Goal: Task Accomplishment & Management: Use online tool/utility

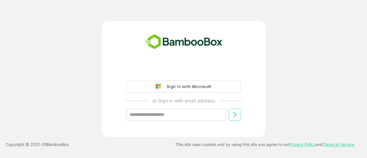
click at [192, 79] on div "Sign in with Microsoft or Sign in with email address ​" at bounding box center [183, 97] width 143 height 65
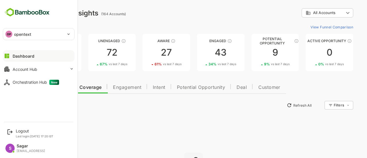
click at [14, 35] on div "OP opentext" at bounding box center [35, 33] width 64 height 11
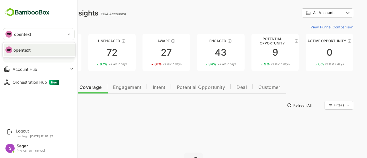
click at [14, 35] on div at bounding box center [183, 79] width 367 height 158
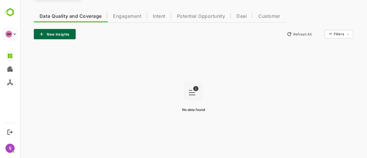
scroll to position [72, 0]
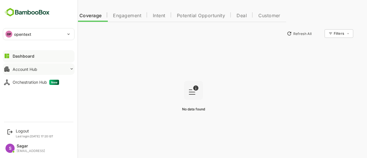
click at [34, 70] on div "Account Hub" at bounding box center [25, 69] width 25 height 5
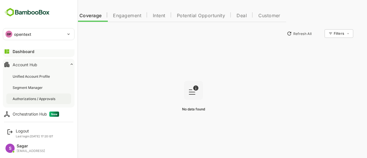
scroll to position [7, 0]
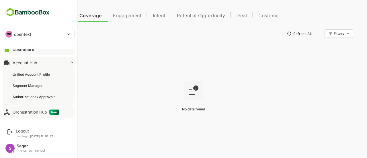
click at [38, 109] on button "Orchestration Hub New" at bounding box center [39, 111] width 72 height 11
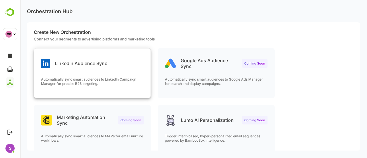
click at [94, 68] on div "LinkedIn Audience Sync" at bounding box center [92, 58] width 116 height 21
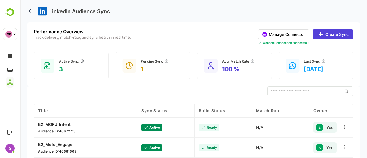
click at [285, 36] on button "Manage Connector" at bounding box center [283, 34] width 51 height 10
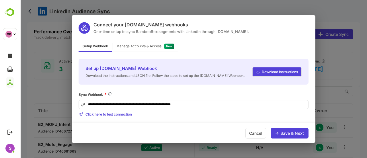
click at [337, 41] on div "**********" at bounding box center [193, 79] width 347 height 158
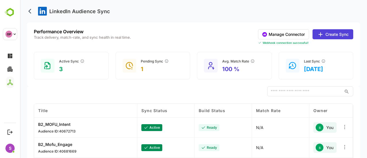
click at [321, 32] on icon at bounding box center [320, 34] width 7 height 7
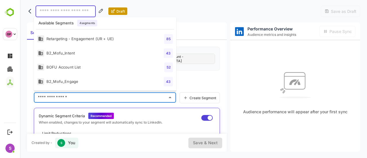
click at [78, 95] on input "text" at bounding box center [100, 97] width 128 height 9
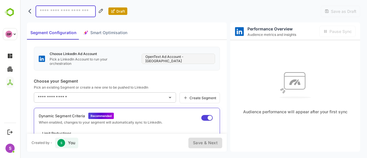
click at [88, 94] on input "text" at bounding box center [100, 97] width 128 height 9
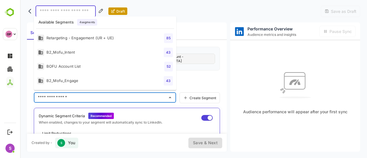
scroll to position [14, 0]
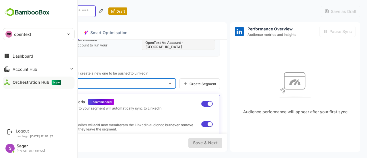
click at [9, 18] on link at bounding box center [27, 13] width 48 height 12
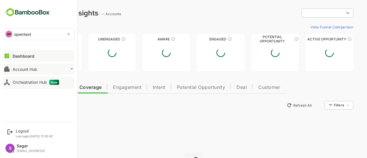
click at [37, 72] on button "Account Hub" at bounding box center [39, 68] width 72 height 11
type input "**********"
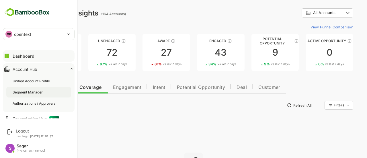
click at [34, 88] on div "Segment Manager" at bounding box center [38, 92] width 65 height 11
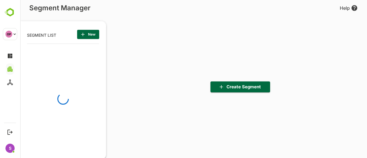
scroll to position [109, 71]
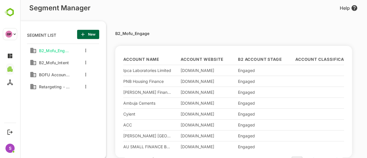
click at [70, 53] on div "B2_Mofu_Engage" at bounding box center [50, 50] width 46 height 10
click at [68, 72] on div "BOFU Account List" at bounding box center [53, 73] width 33 height 7
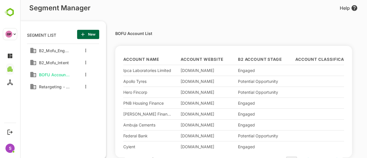
click at [84, 72] on div at bounding box center [85, 74] width 3 height 6
click at [86, 74] on button "more actions" at bounding box center [85, 74] width 3 height 5
click at [86, 74] on div at bounding box center [193, 79] width 347 height 158
click at [52, 76] on span "BOFU Account List" at bounding box center [53, 74] width 33 height 5
click at [54, 86] on span "Retargeting - Engagement (UR + UE)" at bounding box center [53, 86] width 33 height 5
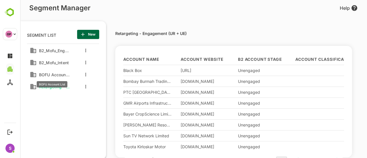
click at [55, 76] on span "BOFU Account List" at bounding box center [53, 74] width 33 height 5
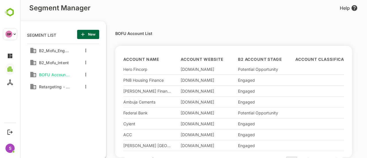
scroll to position [0, 0]
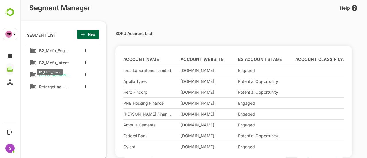
click at [46, 64] on span "B2_Mofu_Intent" at bounding box center [53, 62] width 32 height 5
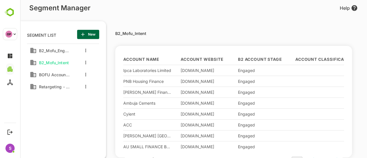
click at [48, 54] on div "B2_Mofu_Engage" at bounding box center [50, 50] width 40 height 9
drag, startPoint x: 48, startPoint y: 80, endPoint x: 48, endPoint y: 83, distance: 3.5
click at [48, 80] on div "B2_Mofu_Engage B2_Mofu_Intent BOFU Account List Retargeting - Engagement (UR + …" at bounding box center [64, 68] width 74 height 48
click at [48, 83] on div "Retargeting - Engagement (UR + UE)" at bounding box center [53, 85] width 33 height 7
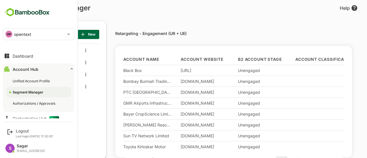
click at [7, 34] on div "OP" at bounding box center [8, 34] width 7 height 7
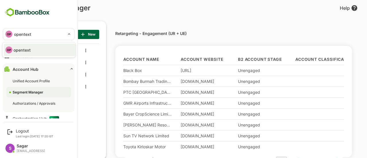
click at [114, 16] on div at bounding box center [183, 79] width 367 height 158
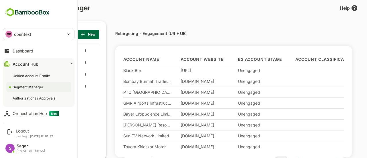
scroll to position [7, 0]
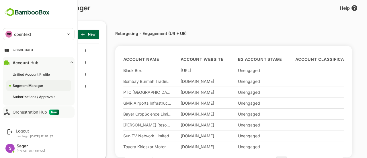
click at [38, 113] on div "Orchestration Hub New" at bounding box center [36, 111] width 46 height 5
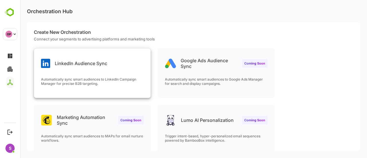
click at [87, 79] on p "Automatically sync smart audiences to LinkedIn Campaign Manager for precise B2B…" at bounding box center [92, 81] width 103 height 9
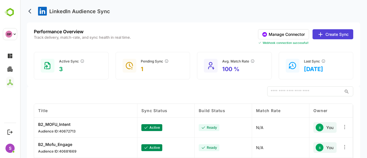
click at [331, 28] on div "Performance Overview Track delivery, match-rate, and sync health in real time. …" at bounding box center [193, 54] width 333 height 64
click at [331, 31] on button "Create Sync" at bounding box center [332, 34] width 41 height 10
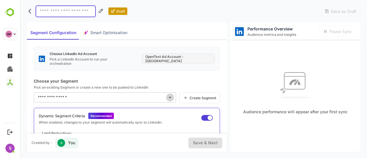
click at [169, 96] on icon "Open" at bounding box center [169, 97] width 7 height 7
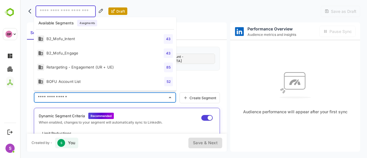
click at [107, 80] on li "BOFU Account List 52" at bounding box center [105, 81] width 142 height 14
type input "**********"
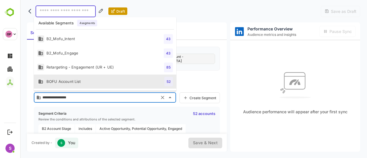
click at [85, 95] on input "**********" at bounding box center [99, 97] width 116 height 9
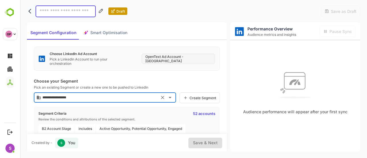
click at [95, 100] on input "**********" at bounding box center [99, 97] width 116 height 9
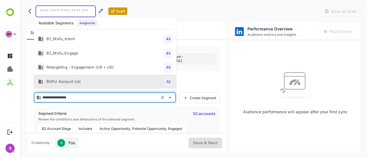
click at [87, 78] on li "BOFU Account List 52" at bounding box center [105, 81] width 142 height 14
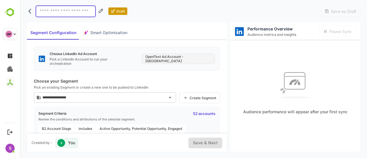
click at [70, 14] on input at bounding box center [66, 11] width 60 height 12
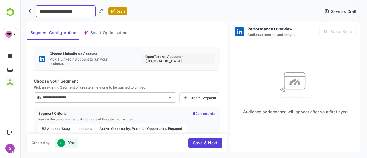
drag, startPoint x: 74, startPoint y: 12, endPoint x: 57, endPoint y: 17, distance: 18.7
click at [57, 17] on div "**********" at bounding box center [193, 11] width 333 height 22
click at [78, 12] on input "**********" at bounding box center [66, 11] width 60 height 12
type input "**********"
click at [207, 141] on span "Save & Next" at bounding box center [205, 142] width 25 height 7
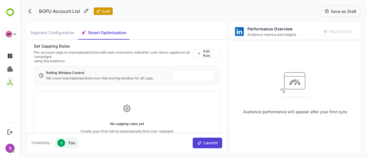
click at [205, 139] on span "Launch" at bounding box center [210, 142] width 16 height 7
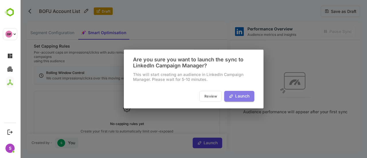
click at [239, 94] on span "Launch" at bounding box center [241, 96] width 16 height 7
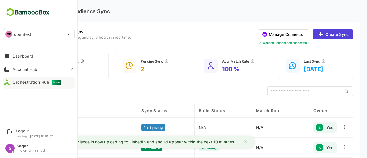
click at [18, 67] on div "Account Hub" at bounding box center [25, 69] width 25 height 5
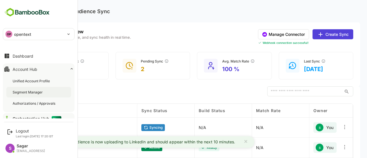
click at [29, 94] on div "Segment Manager" at bounding box center [38, 92] width 65 height 11
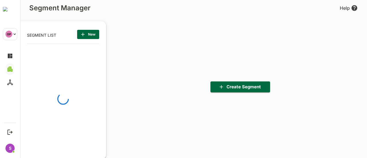
scroll to position [109, 71]
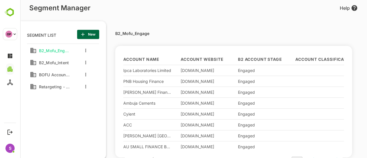
click at [61, 71] on div "BOFU Account List" at bounding box center [53, 73] width 33 height 7
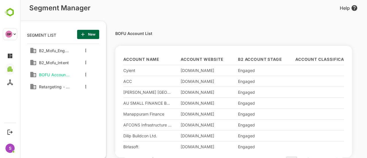
scroll to position [0, 0]
